Goal: Task Accomplishment & Management: Manage account settings

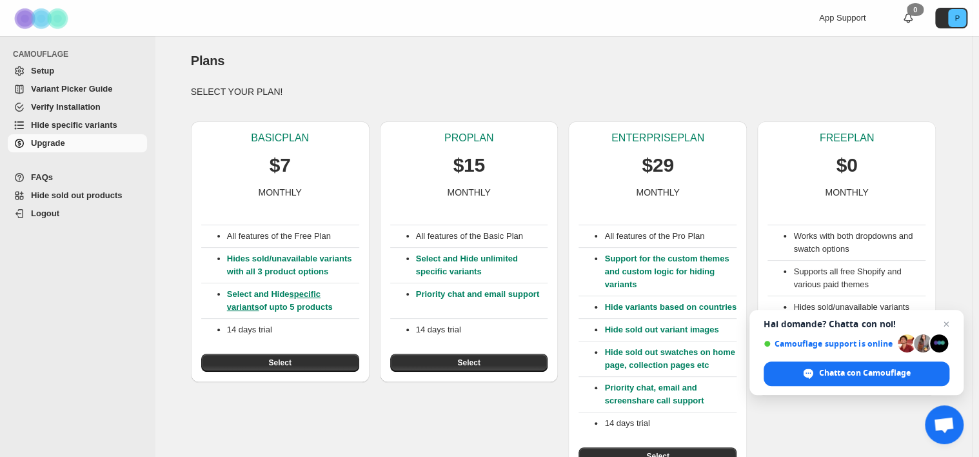
click at [960, 179] on div "Plans. This page is ready Plans SELECT YOUR PLAN! BASIC PLAN $7 MONTHLY All fea…" at bounding box center [563, 255] width 817 height 439
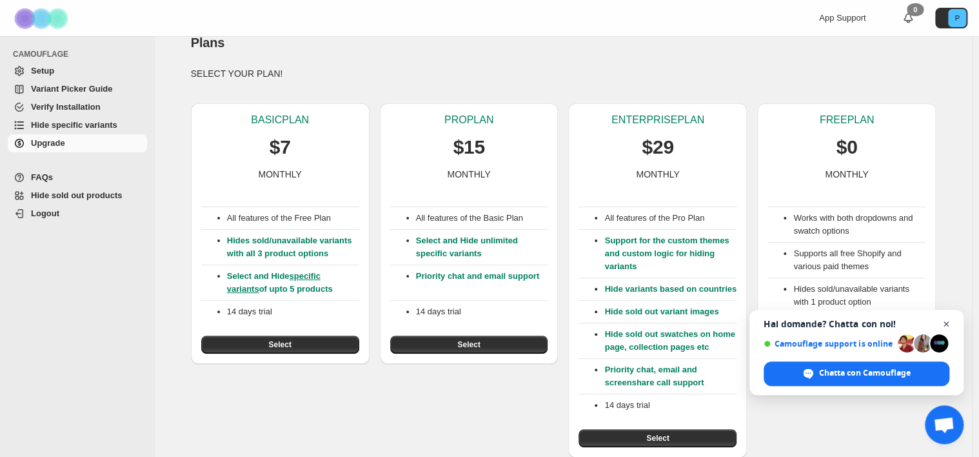
click at [948, 321] on span "Aprire la chat" at bounding box center [947, 324] width 16 height 16
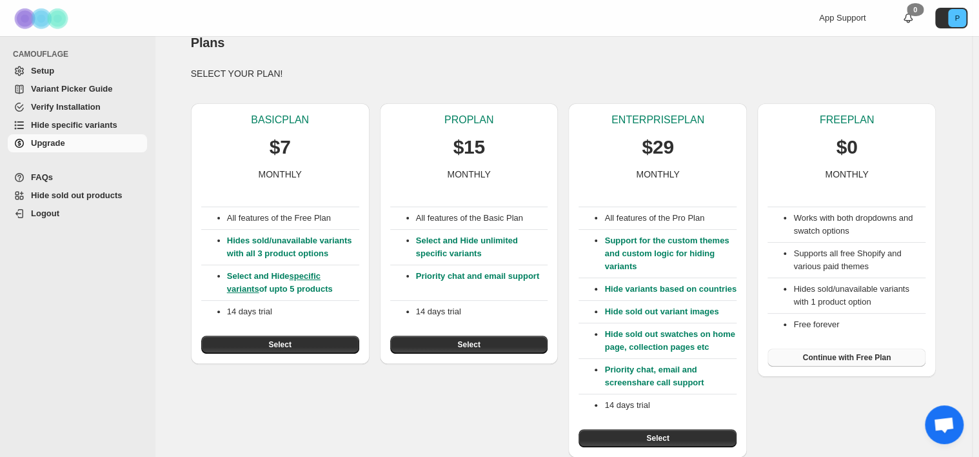
click at [883, 358] on span "Continue with Free Plan" at bounding box center [847, 357] width 88 height 10
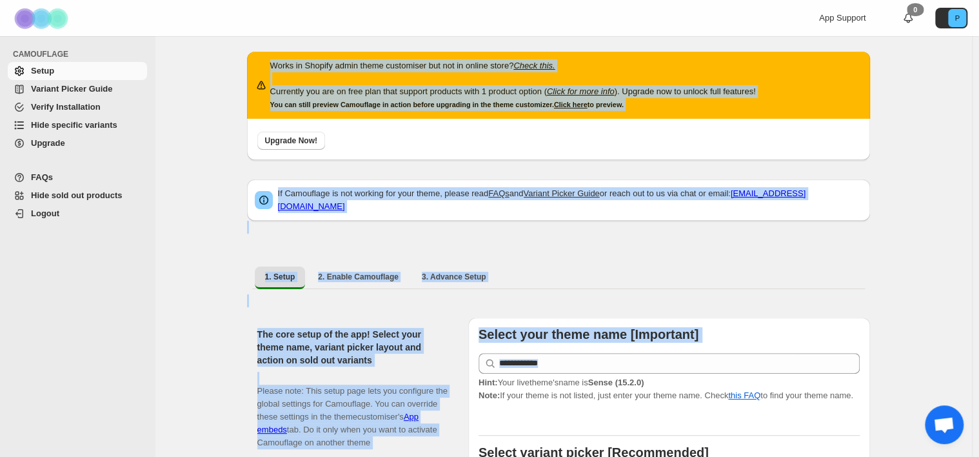
drag, startPoint x: 888, startPoint y: 361, endPoint x: 40, endPoint y: 223, distance: 859.6
click at [40, 223] on ul "FAQs Hide sold out products Logout" at bounding box center [74, 198] width 148 height 70
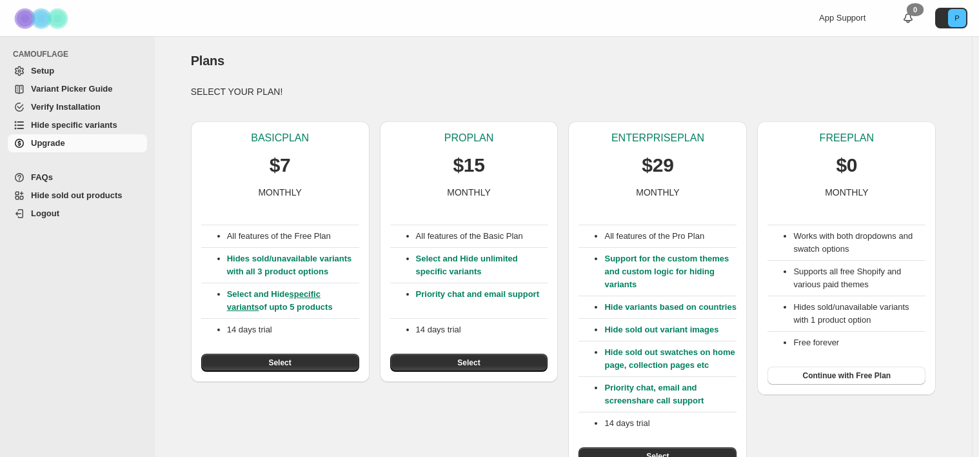
scroll to position [18, 0]
